Goal: Information Seeking & Learning: Learn about a topic

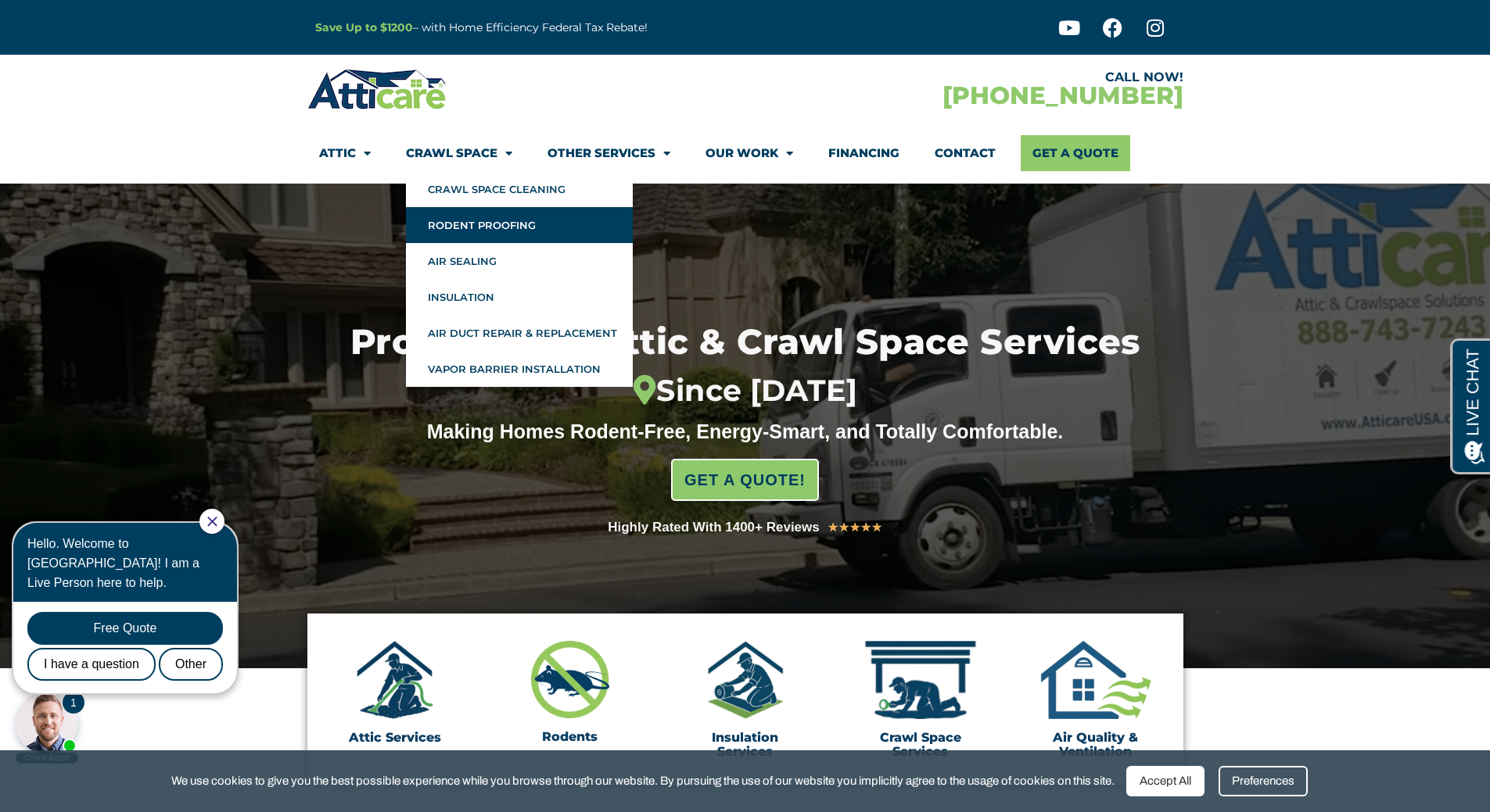
click at [440, 225] on link "Rodent Proofing" at bounding box center [519, 225] width 227 height 36
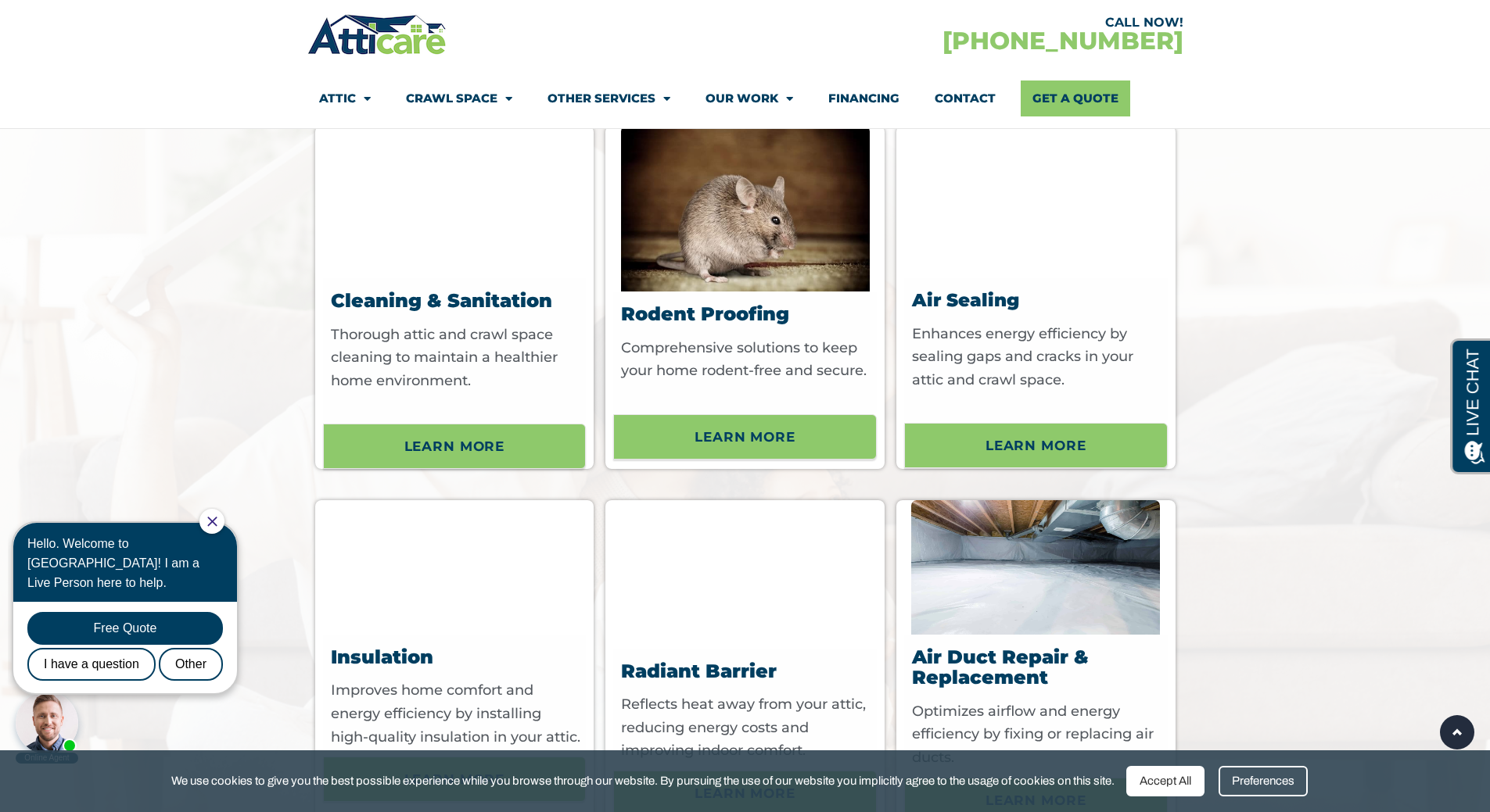
scroll to position [5783, 0]
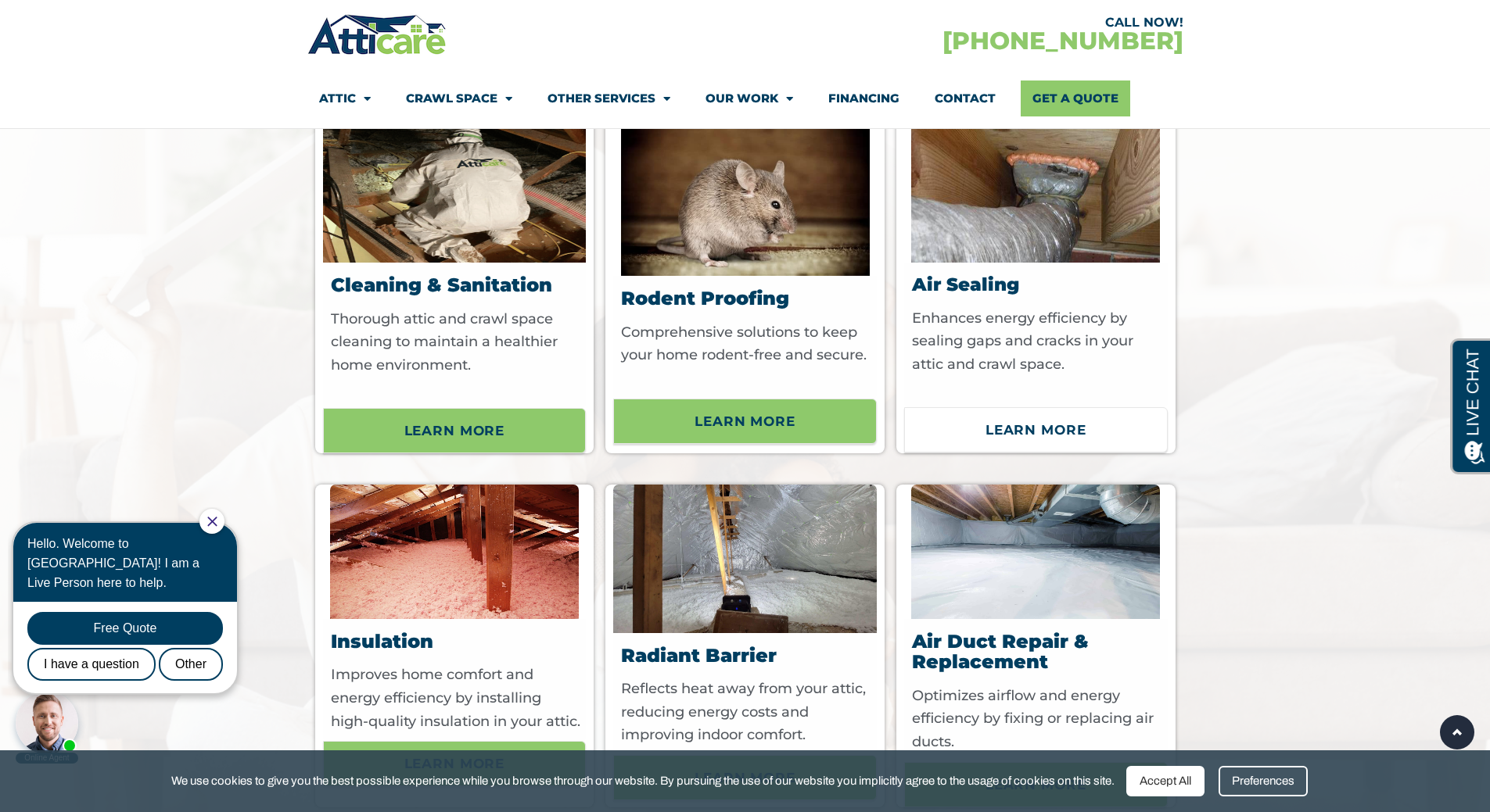
click at [1029, 417] on span "Learn More" at bounding box center [1036, 430] width 101 height 27
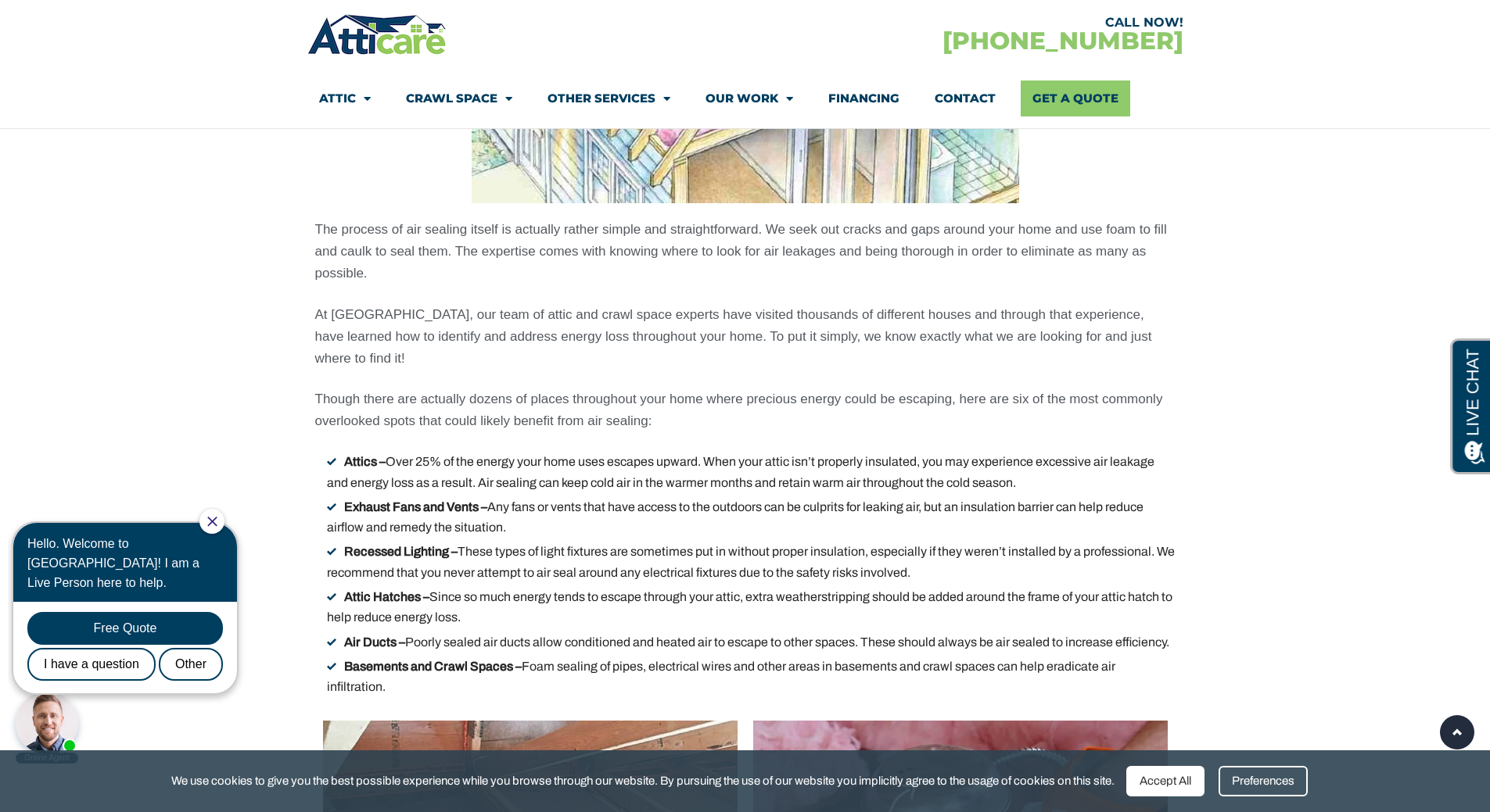
scroll to position [3126, 0]
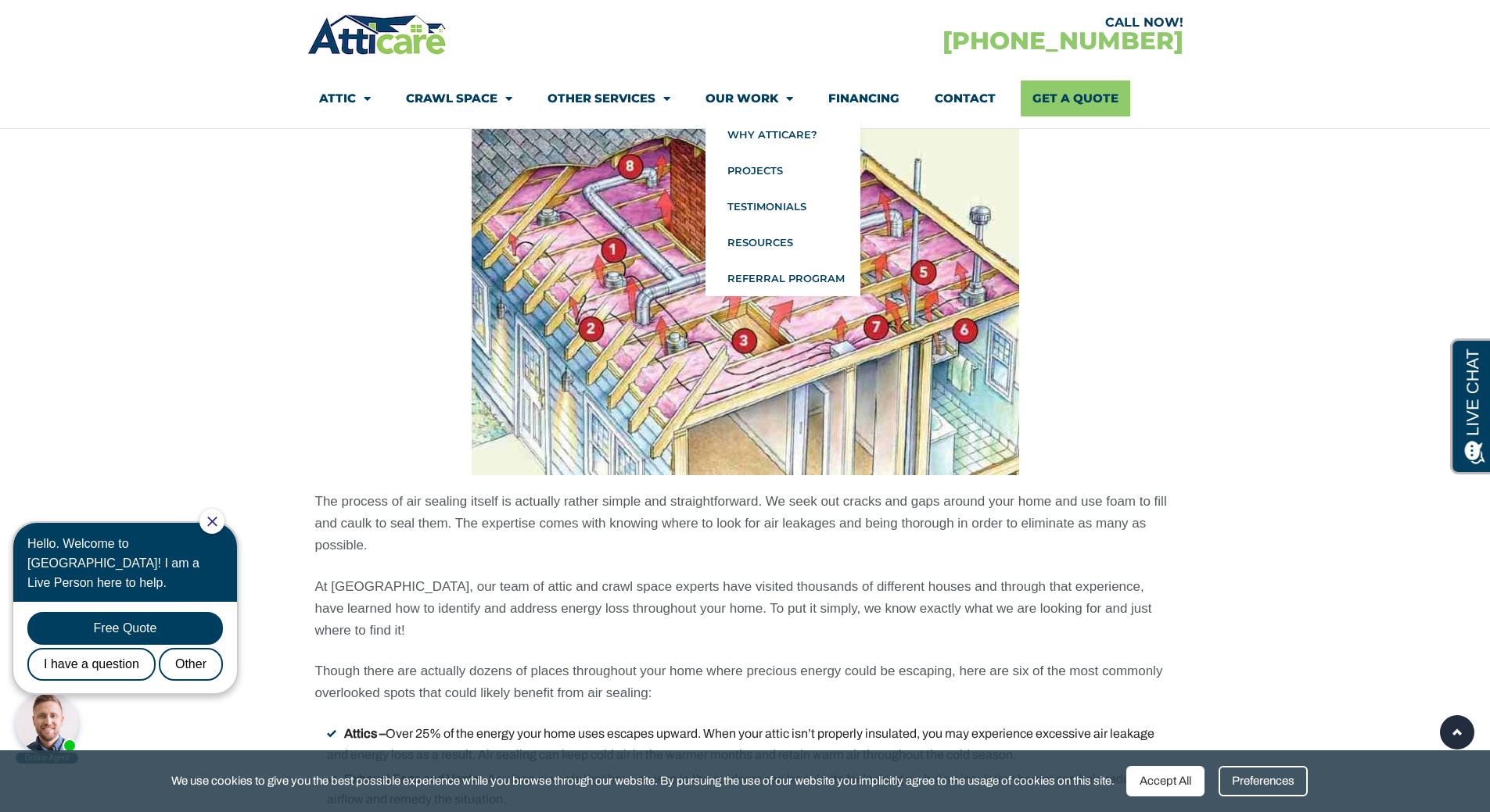
click at [746, 101] on link "Our Work" at bounding box center [749, 98] width 88 height 36
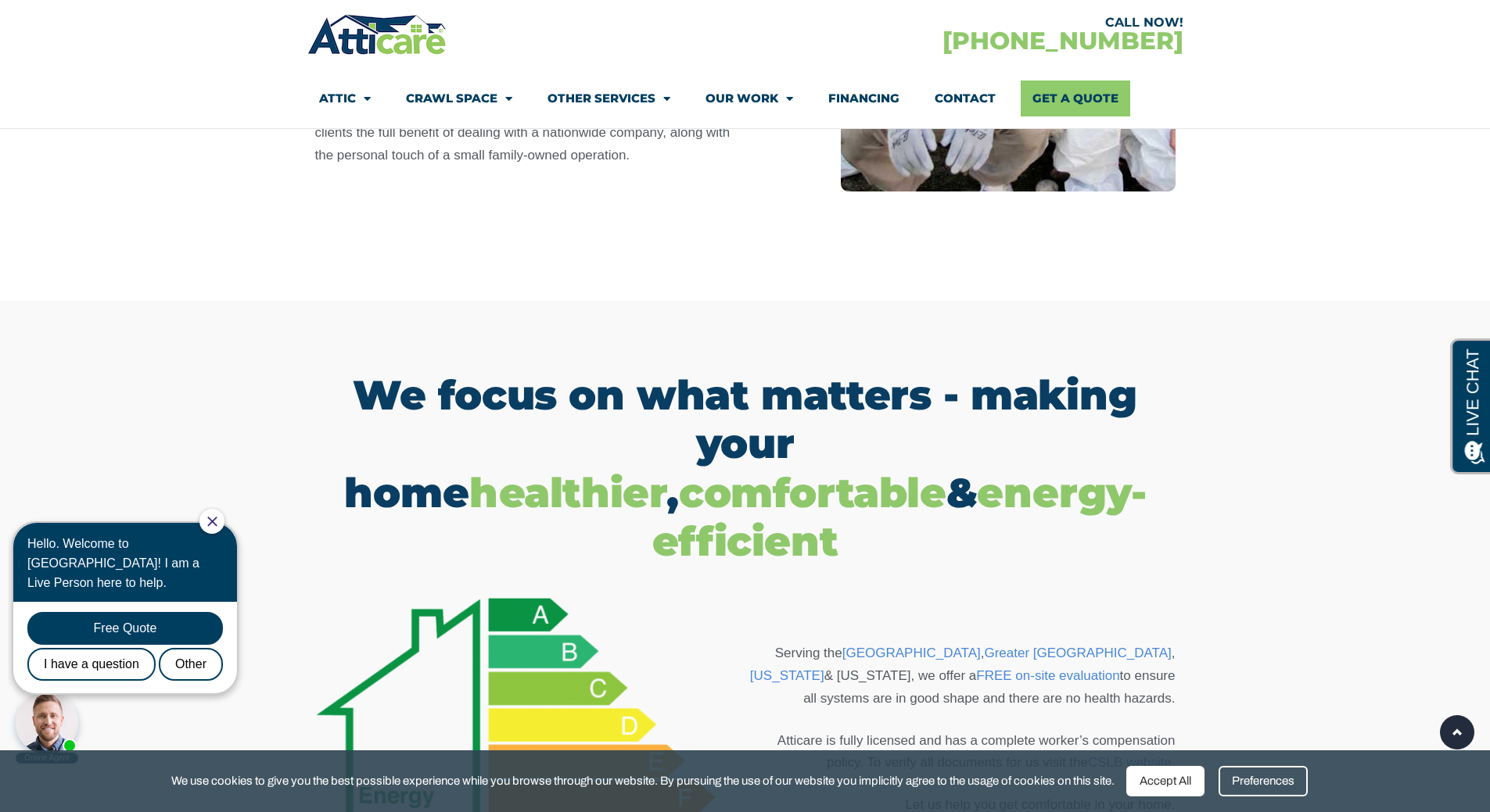
scroll to position [938, 0]
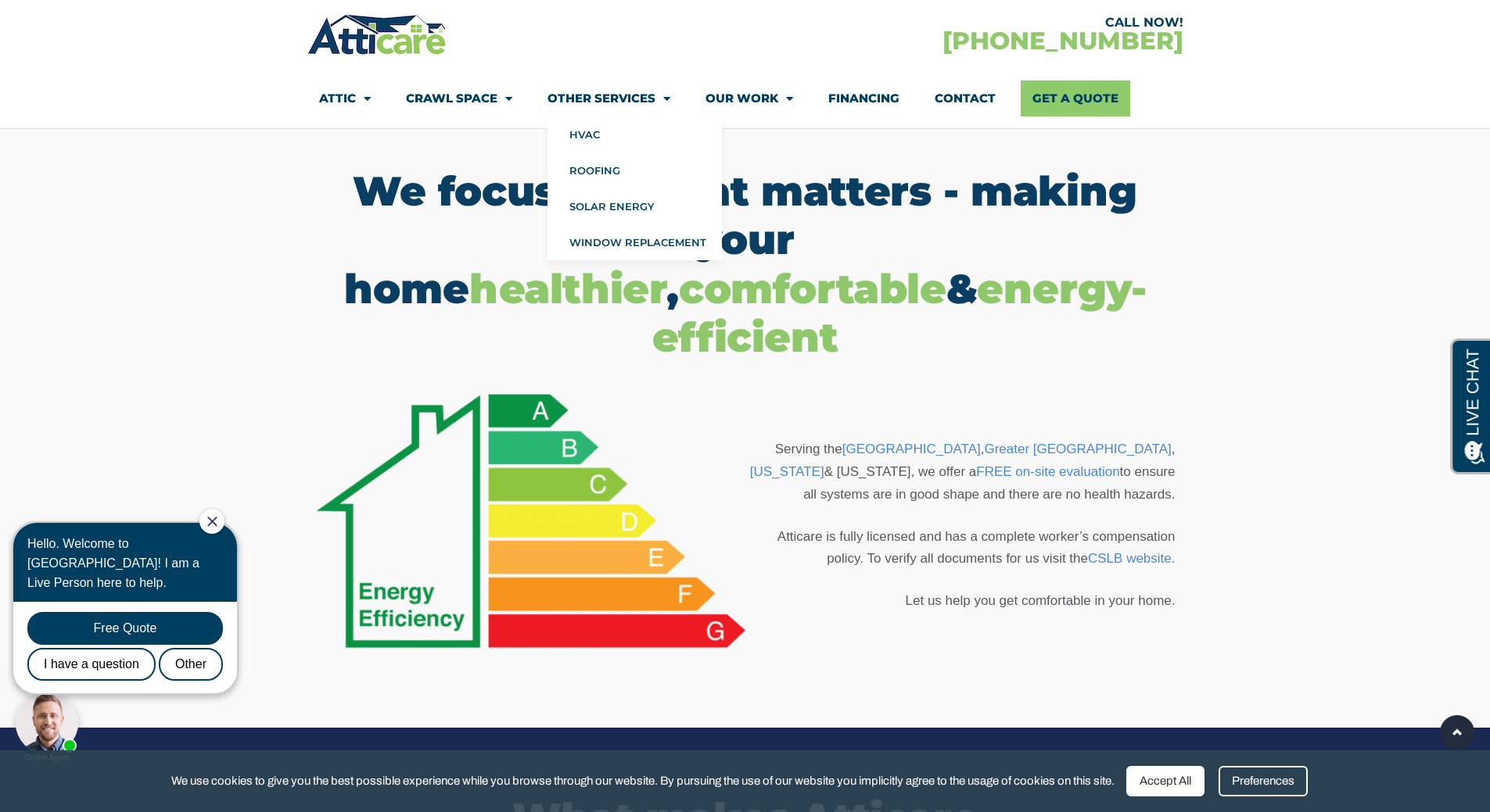
click at [571, 97] on link "Other Services" at bounding box center [609, 98] width 123 height 36
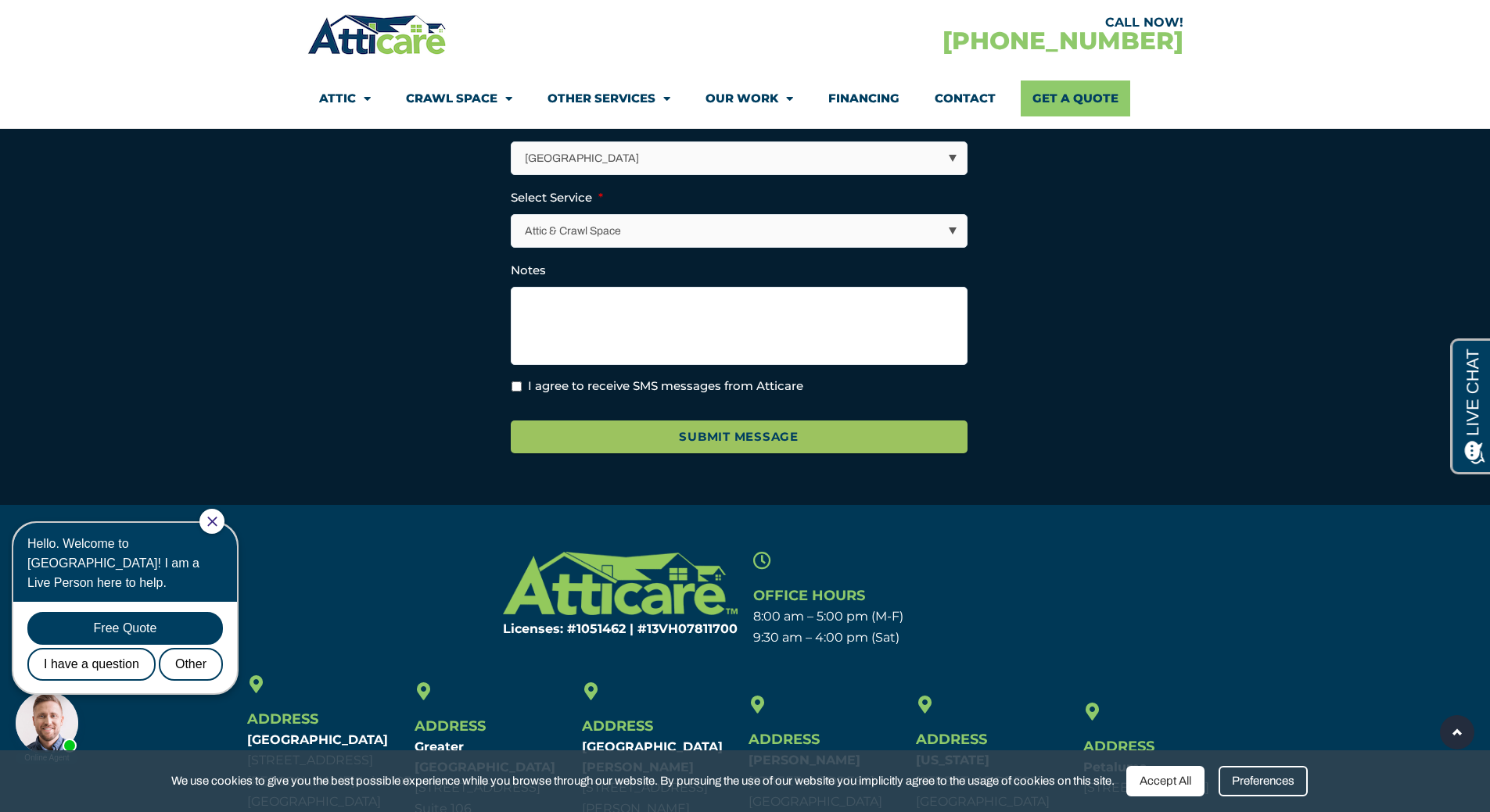
scroll to position [1798, 0]
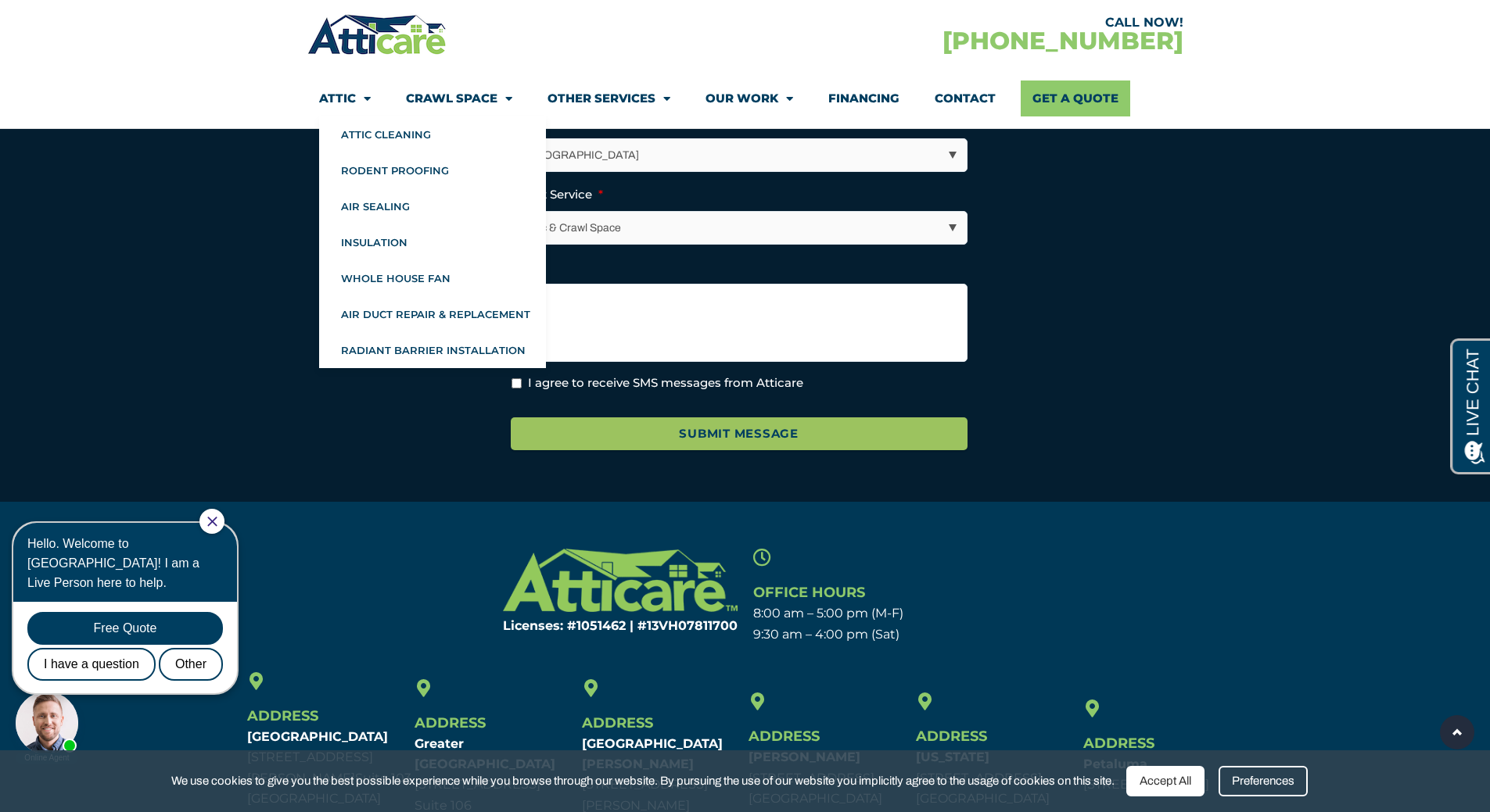
click at [348, 98] on link "Attic" at bounding box center [345, 98] width 52 height 36
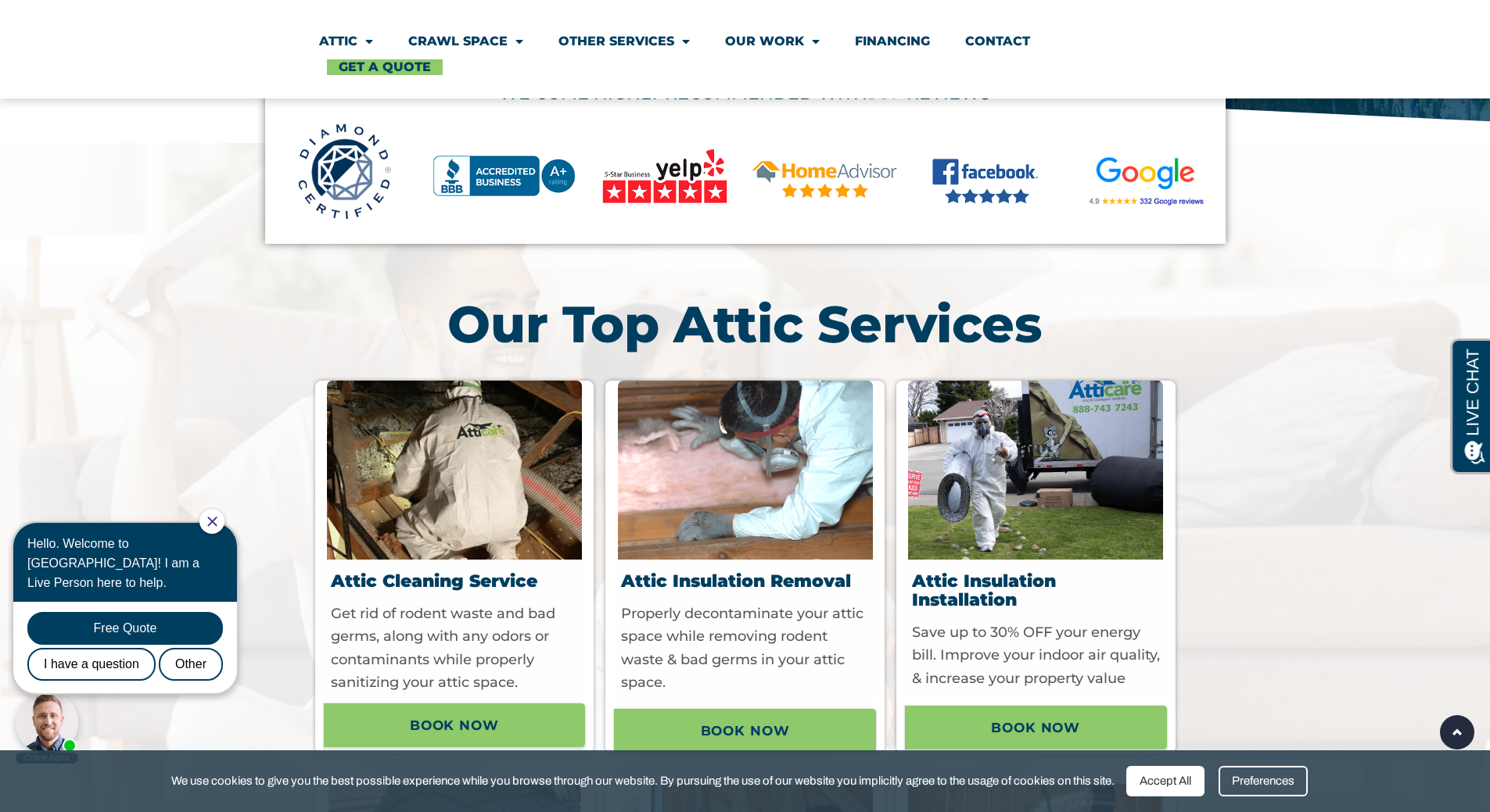
scroll to position [938, 0]
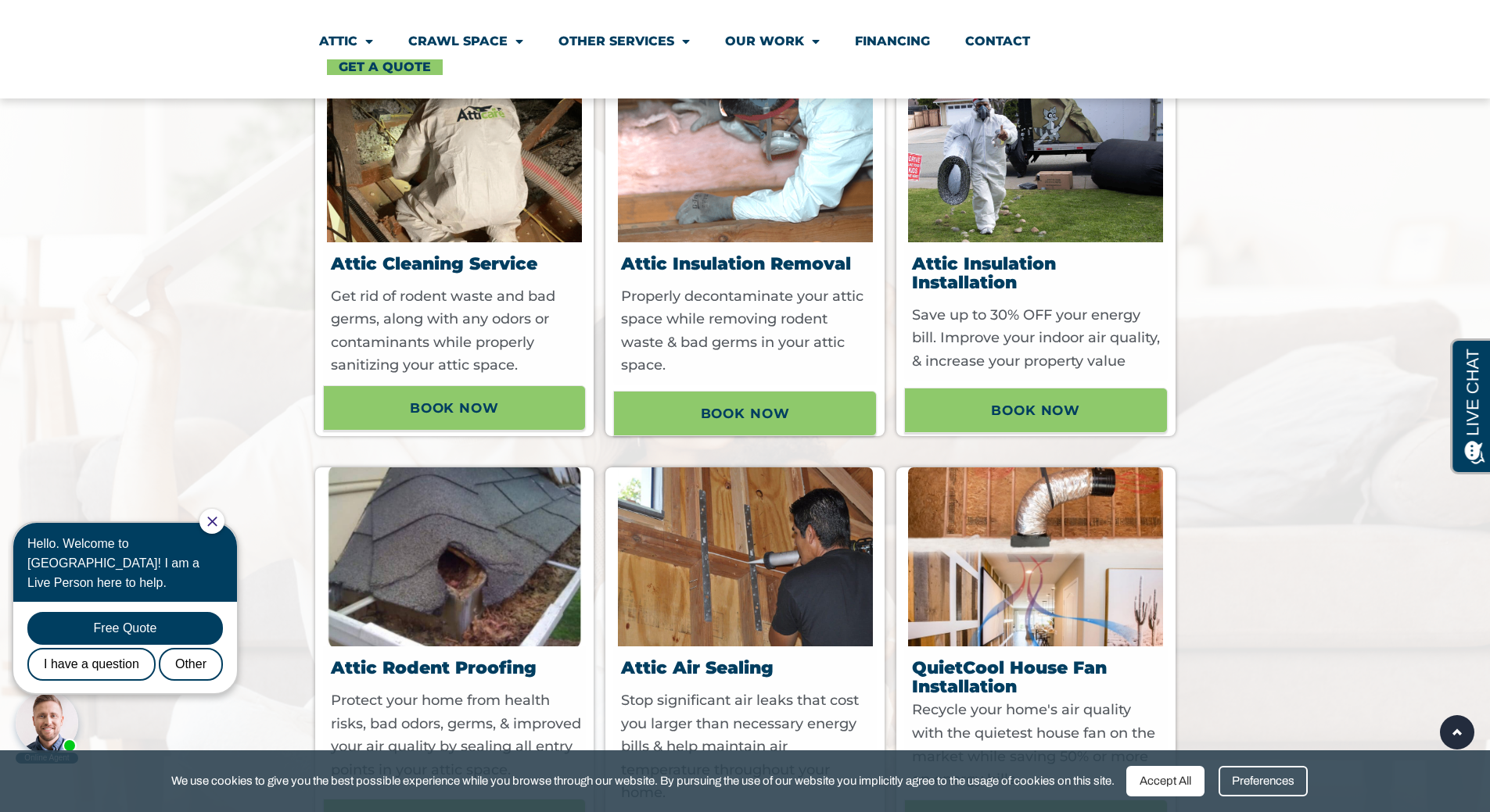
click at [420, 177] on img at bounding box center [454, 153] width 255 height 179
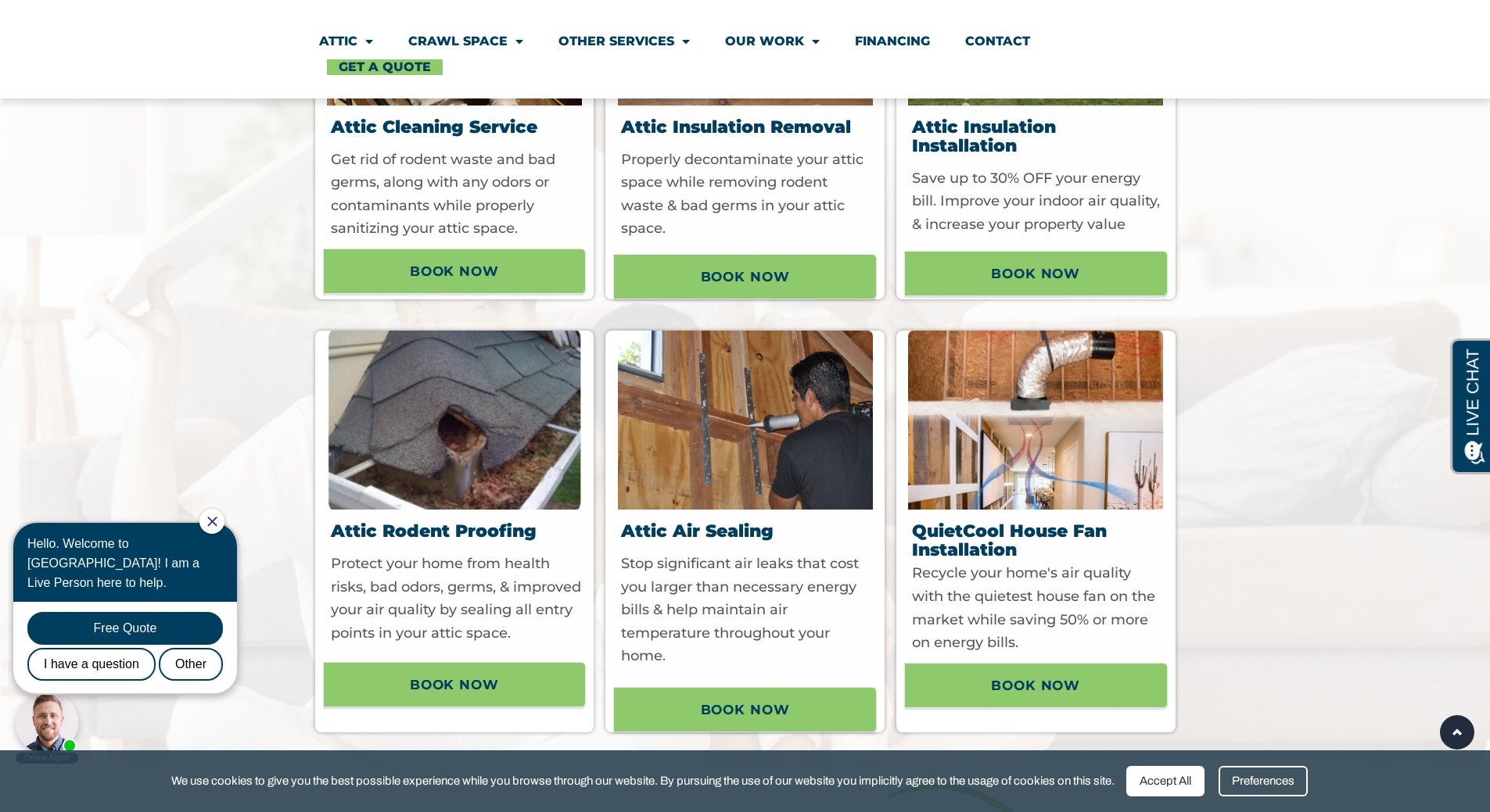
scroll to position [1406, 0]
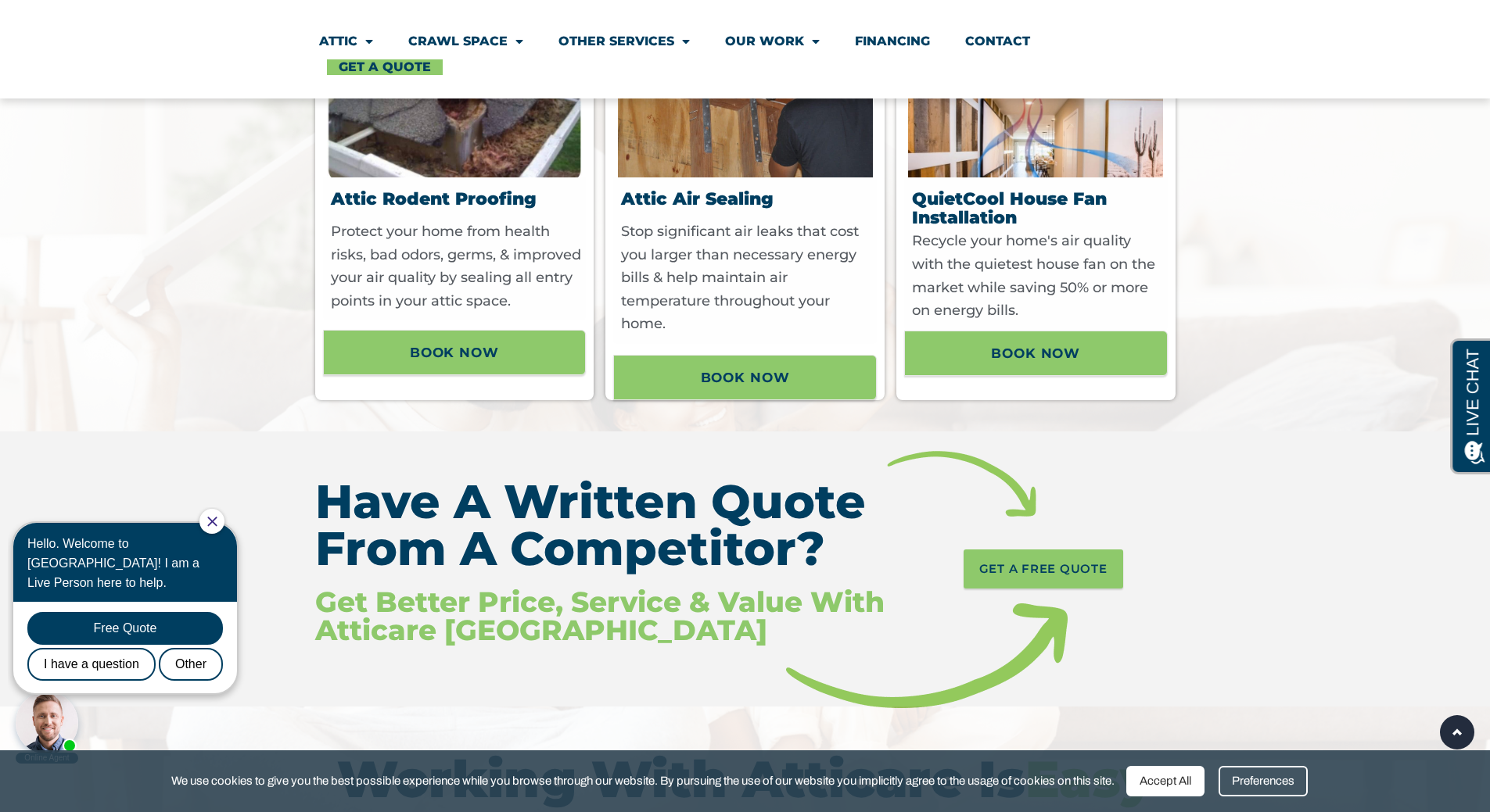
click at [786, 138] on img at bounding box center [745, 88] width 255 height 179
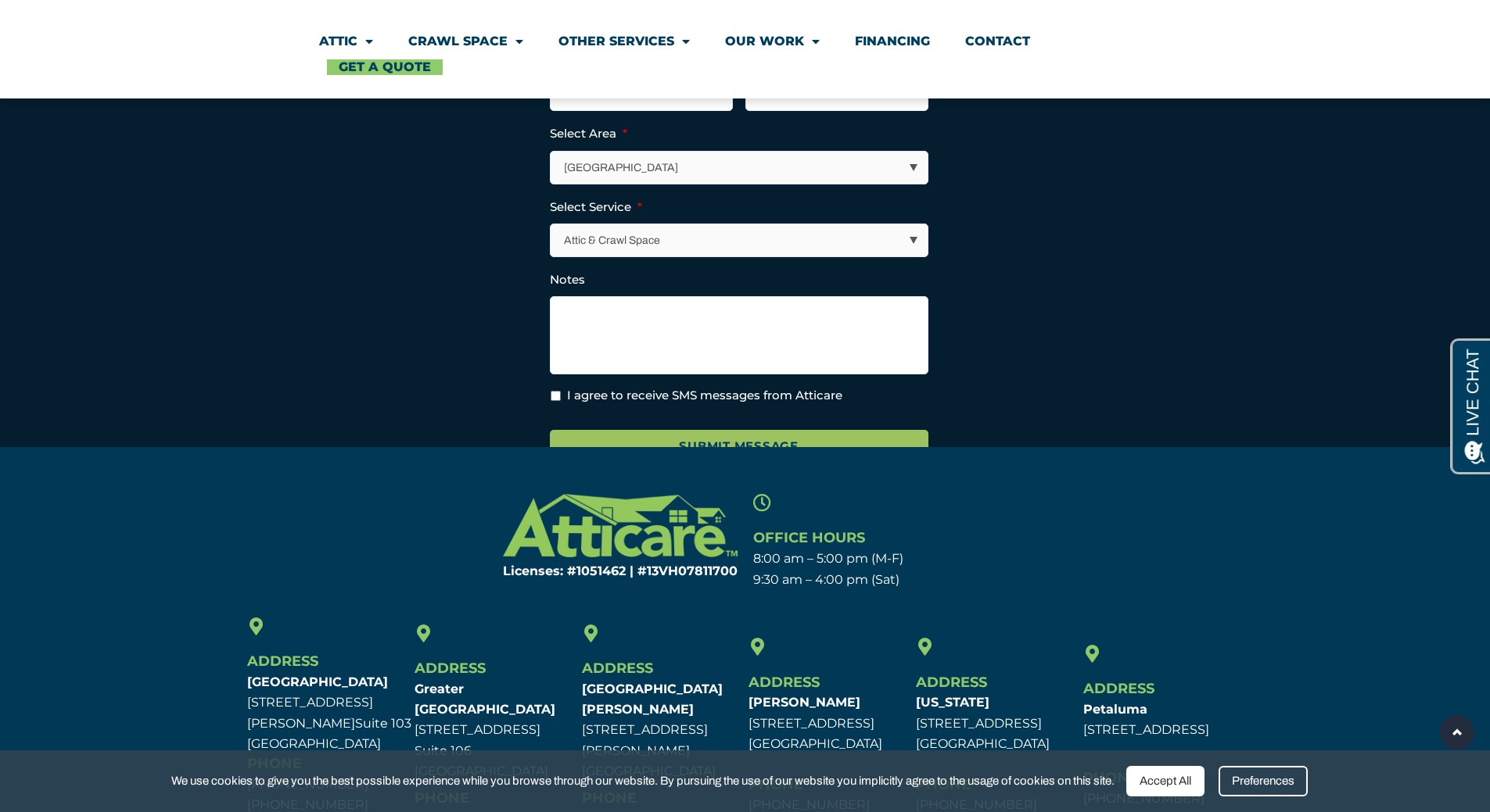
scroll to position [0, 0]
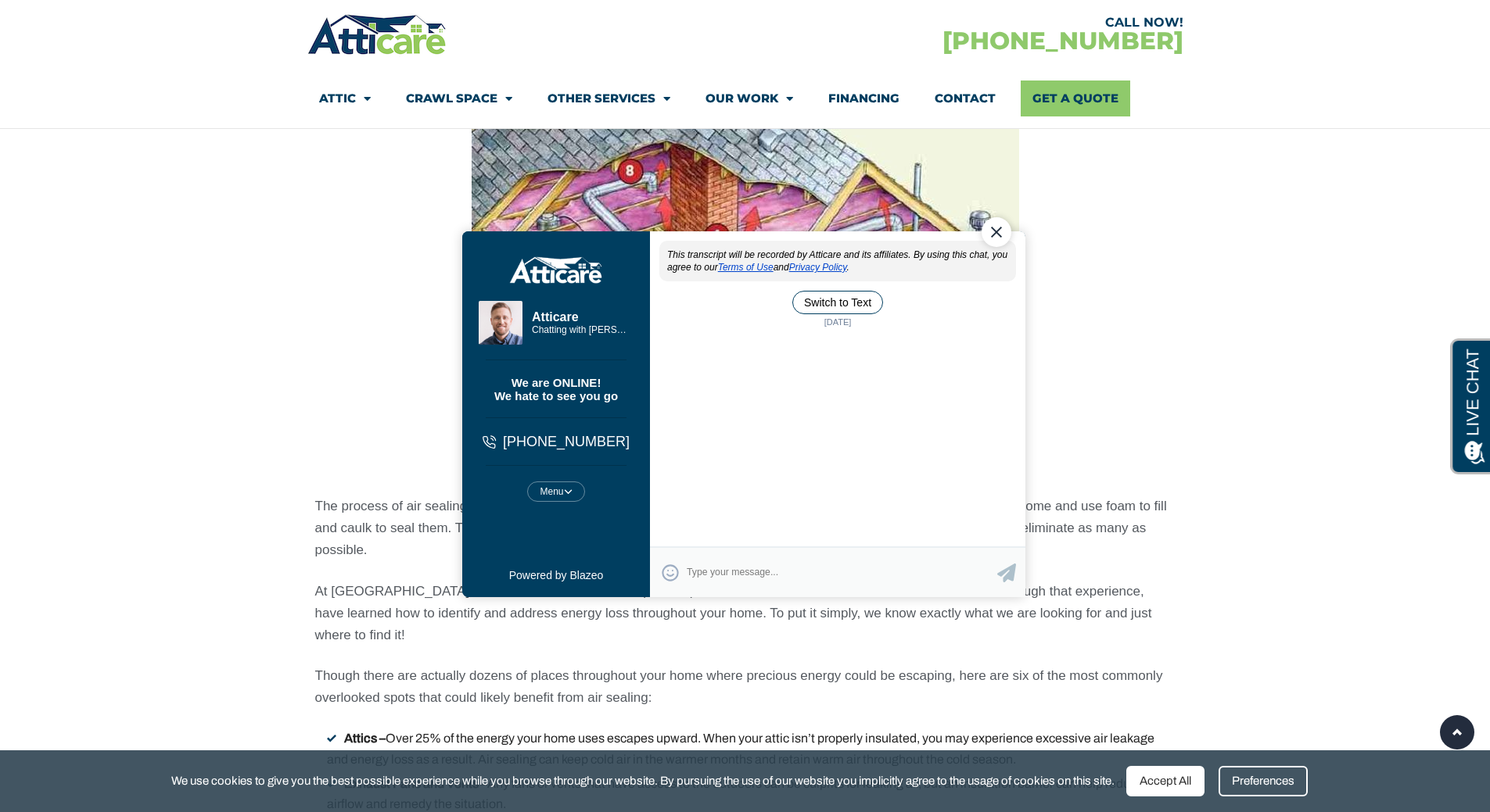
scroll to position [3126, 0]
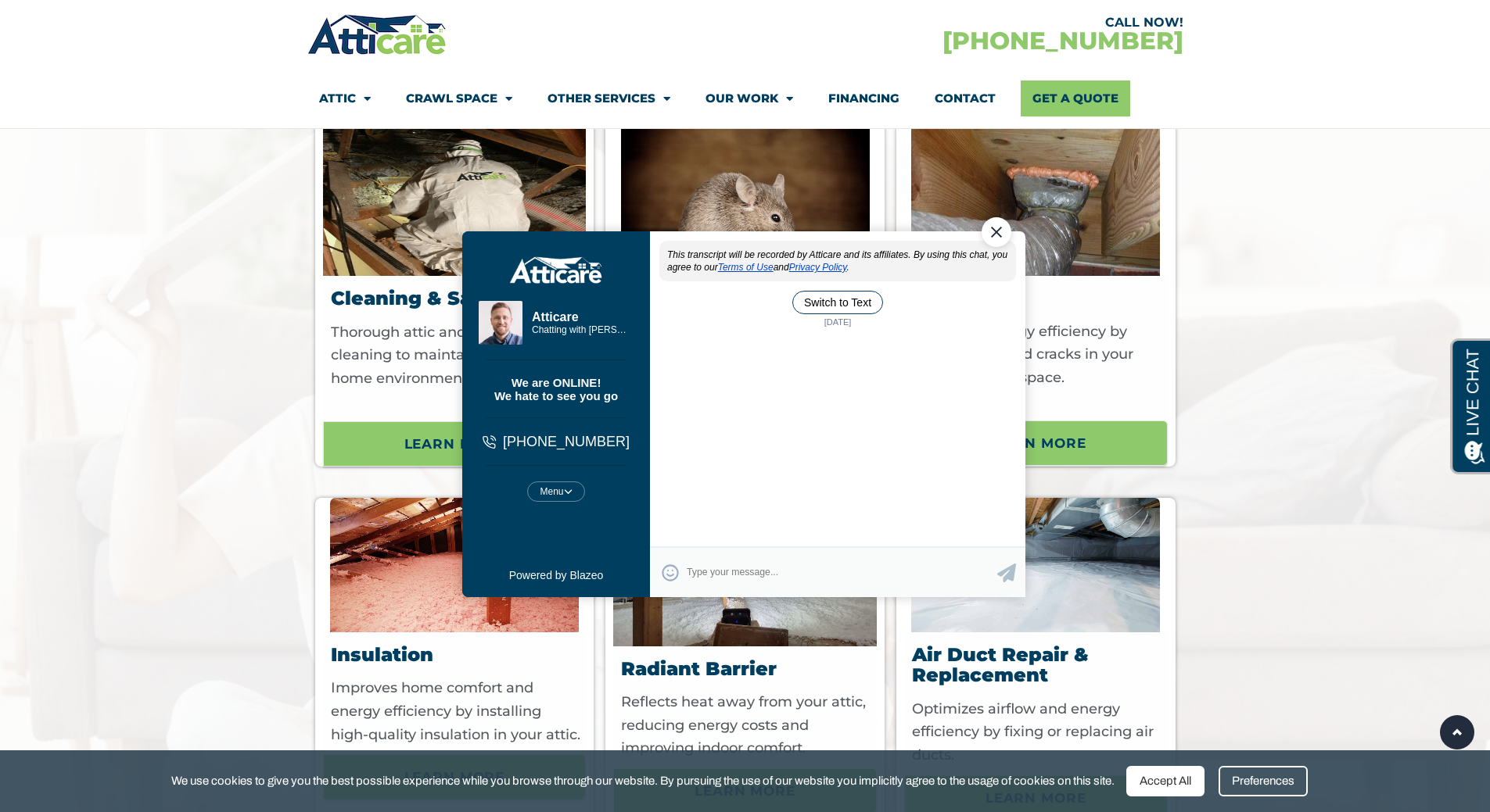
scroll to position [5783, 0]
